Goal: Register for event/course

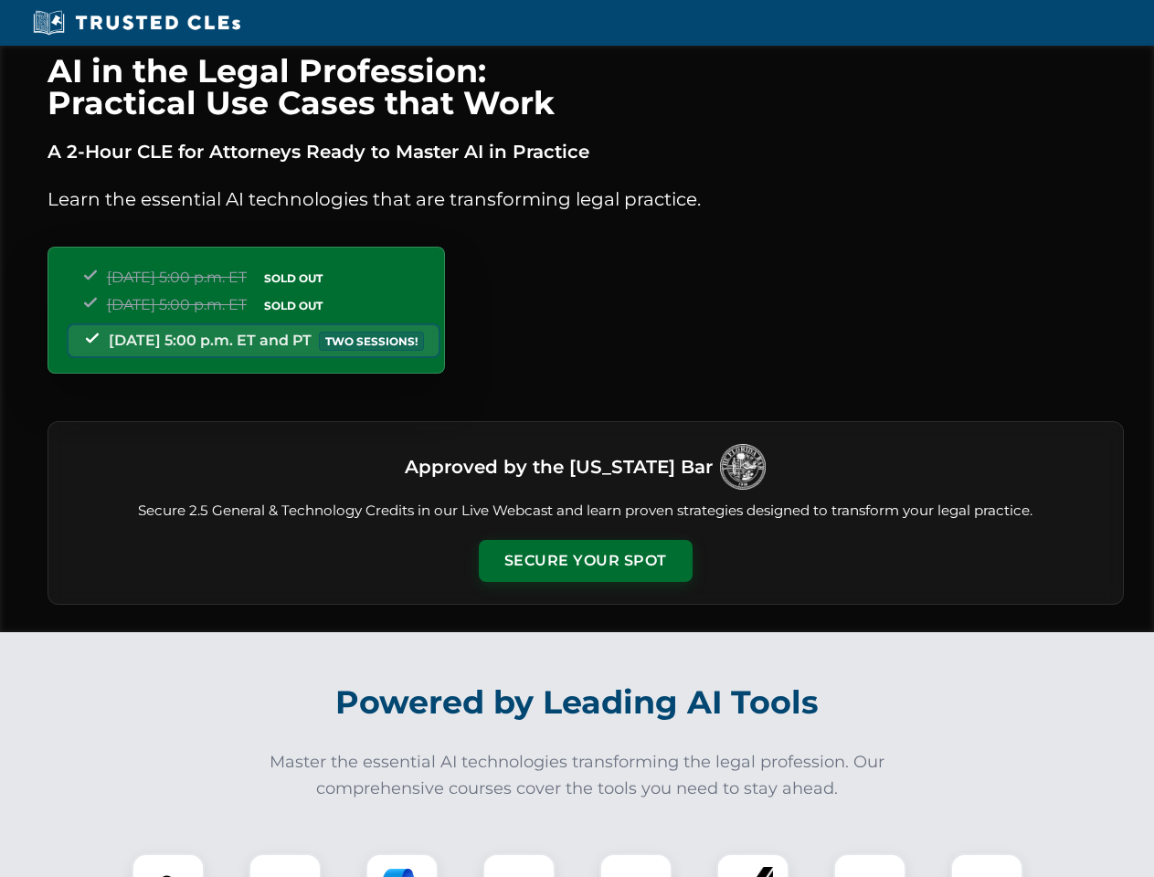
click at [585, 561] on button "Secure Your Spot" at bounding box center [586, 561] width 214 height 42
click at [168, 865] on img at bounding box center [168, 889] width 53 height 53
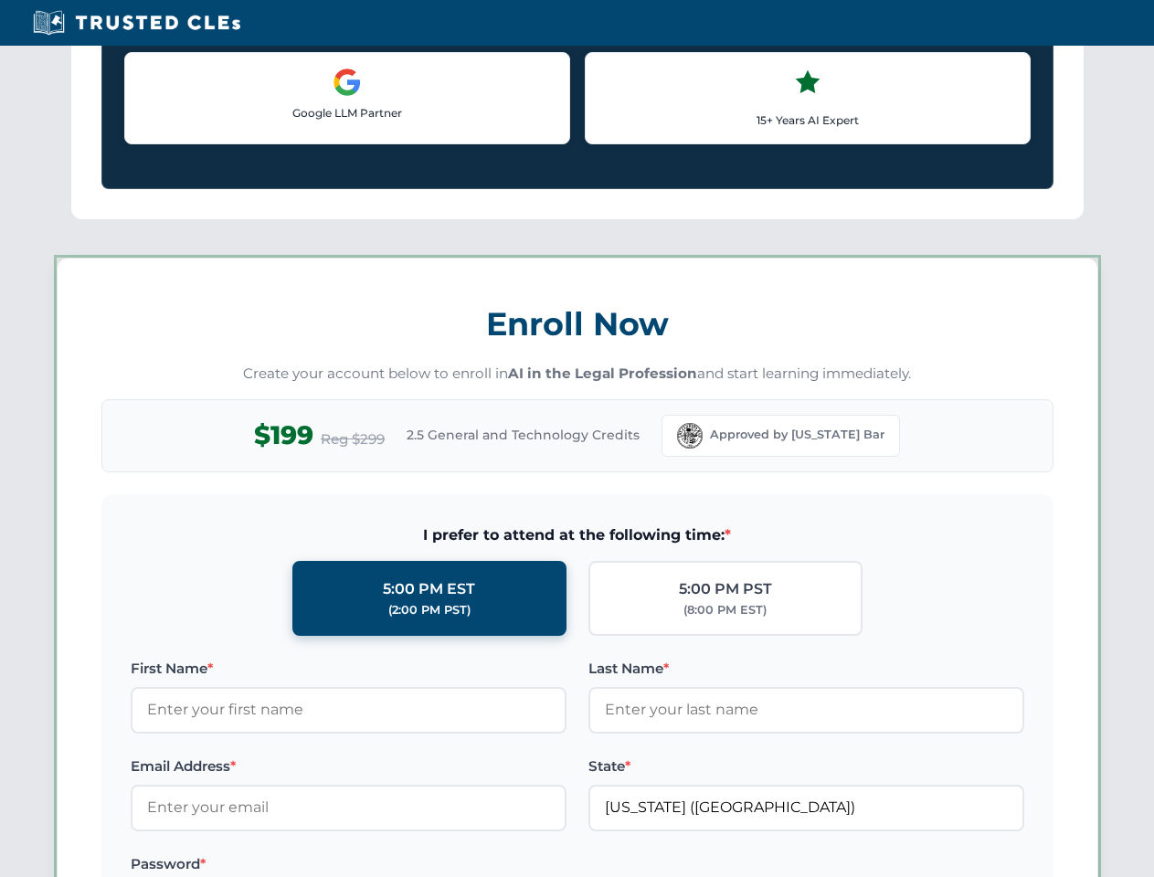
click at [402, 865] on label "Password *" at bounding box center [349, 864] width 436 height 22
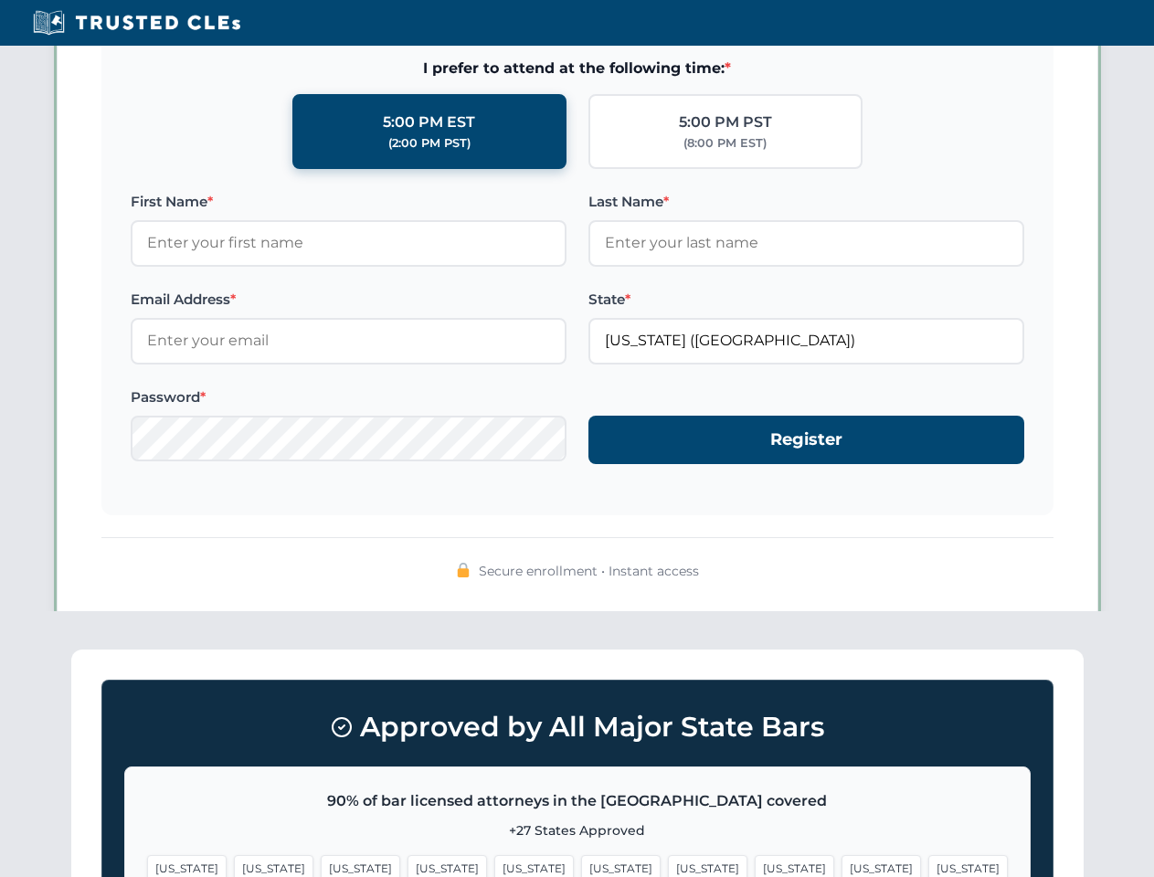
click at [841, 865] on span "[US_STATE]" at bounding box center [880, 868] width 79 height 26
